Goal: Transaction & Acquisition: Purchase product/service

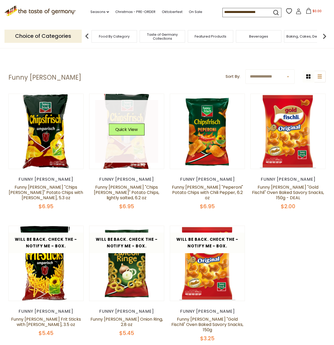
click at [124, 145] on link at bounding box center [126, 131] width 63 height 63
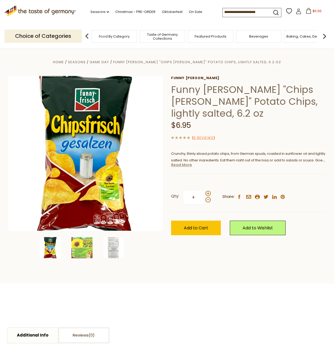
click at [185, 162] on link "Read More" at bounding box center [181, 164] width 21 height 5
